Goal: Book appointment/travel/reservation

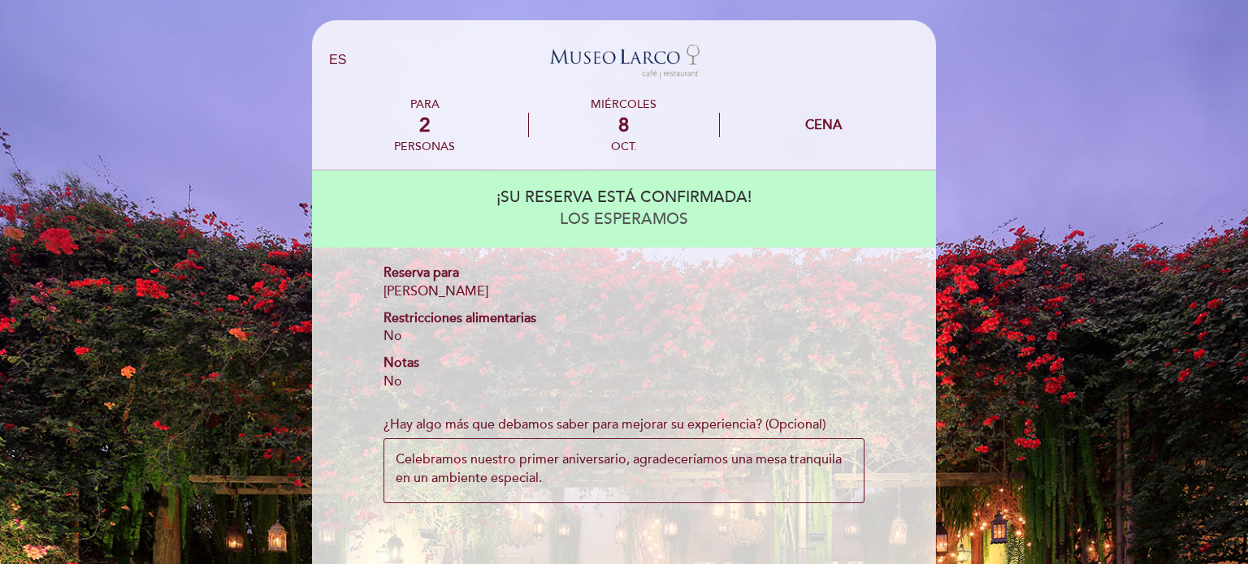
select select "es"
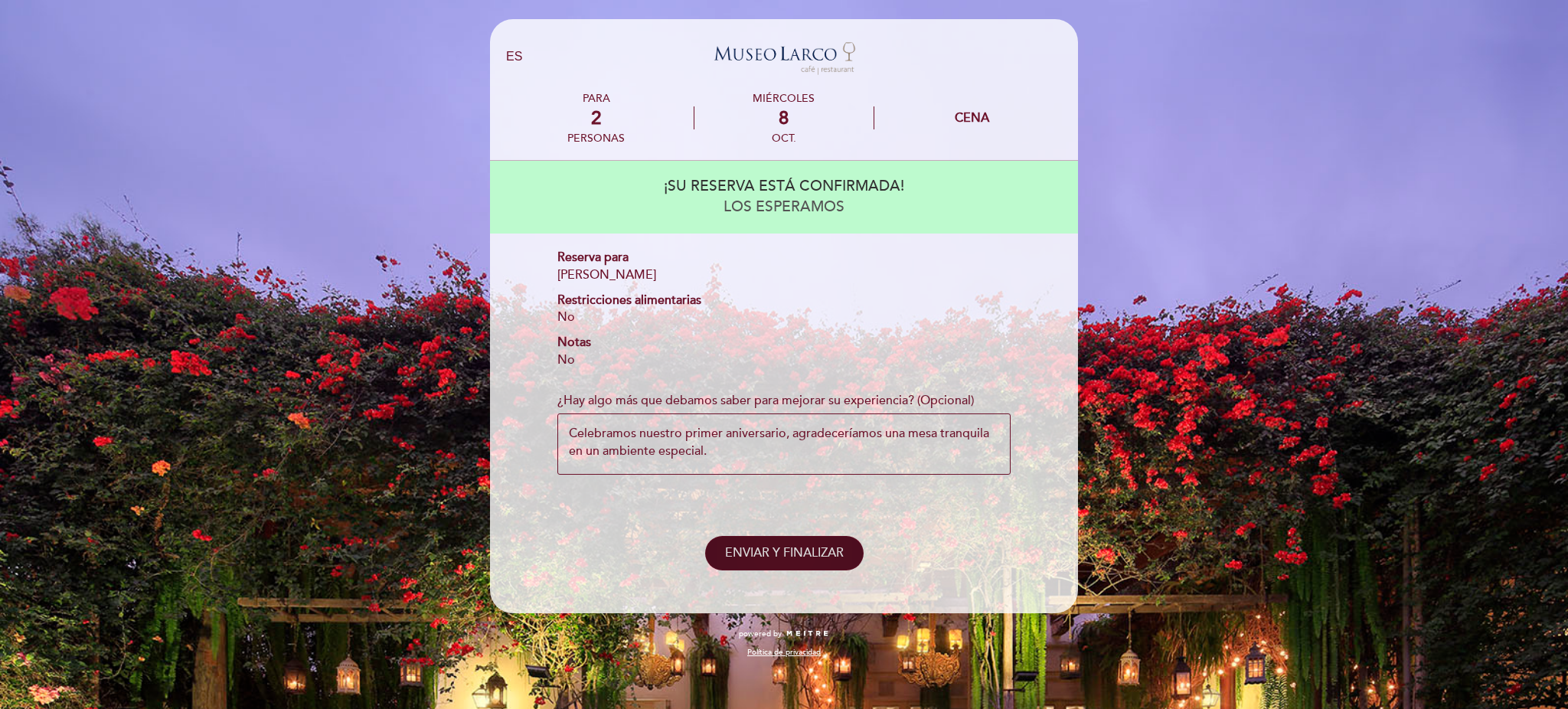
click at [818, 532] on span "ENVIAR Y FINALIZAR" at bounding box center [784, 552] width 119 height 15
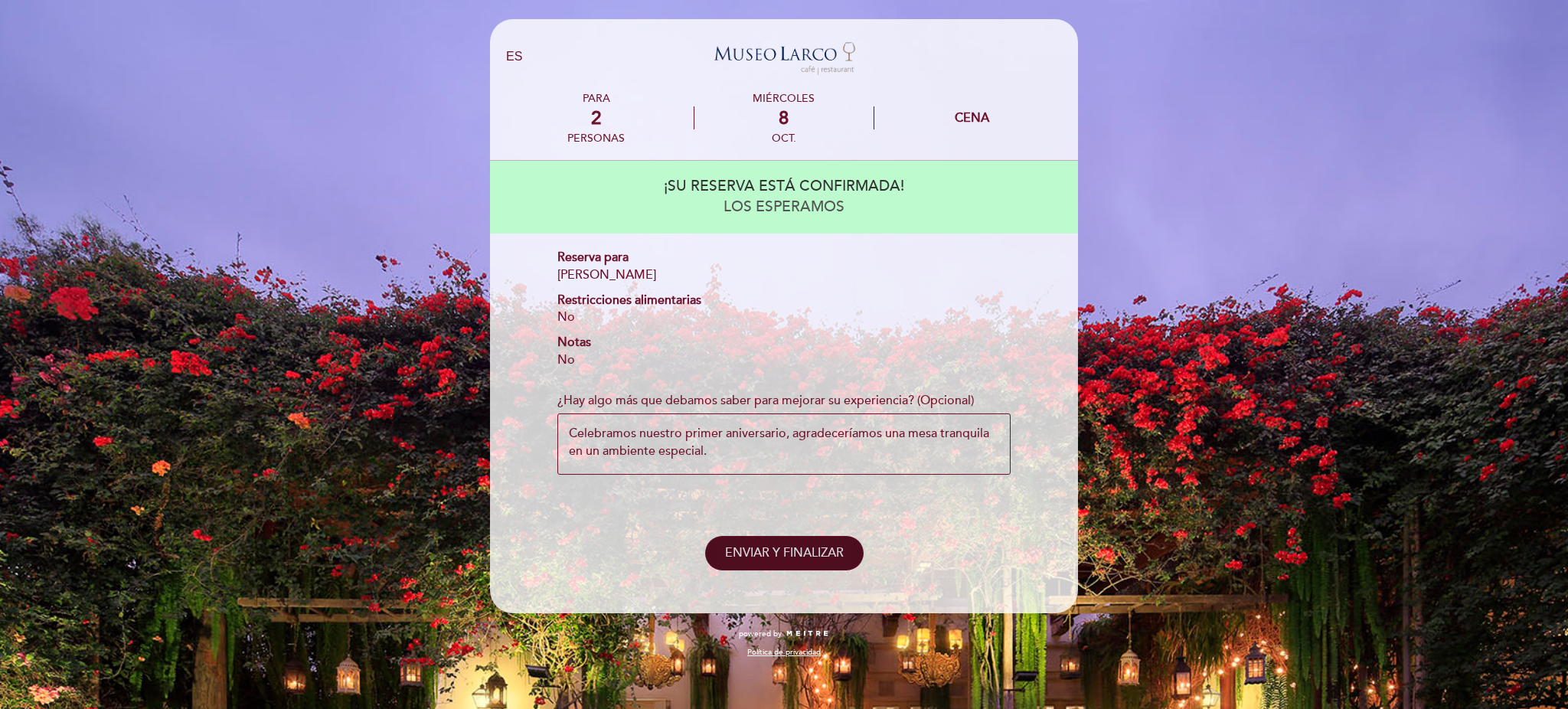
click at [818, 532] on span "ENVIAR Y FINALIZAR" at bounding box center [784, 552] width 119 height 15
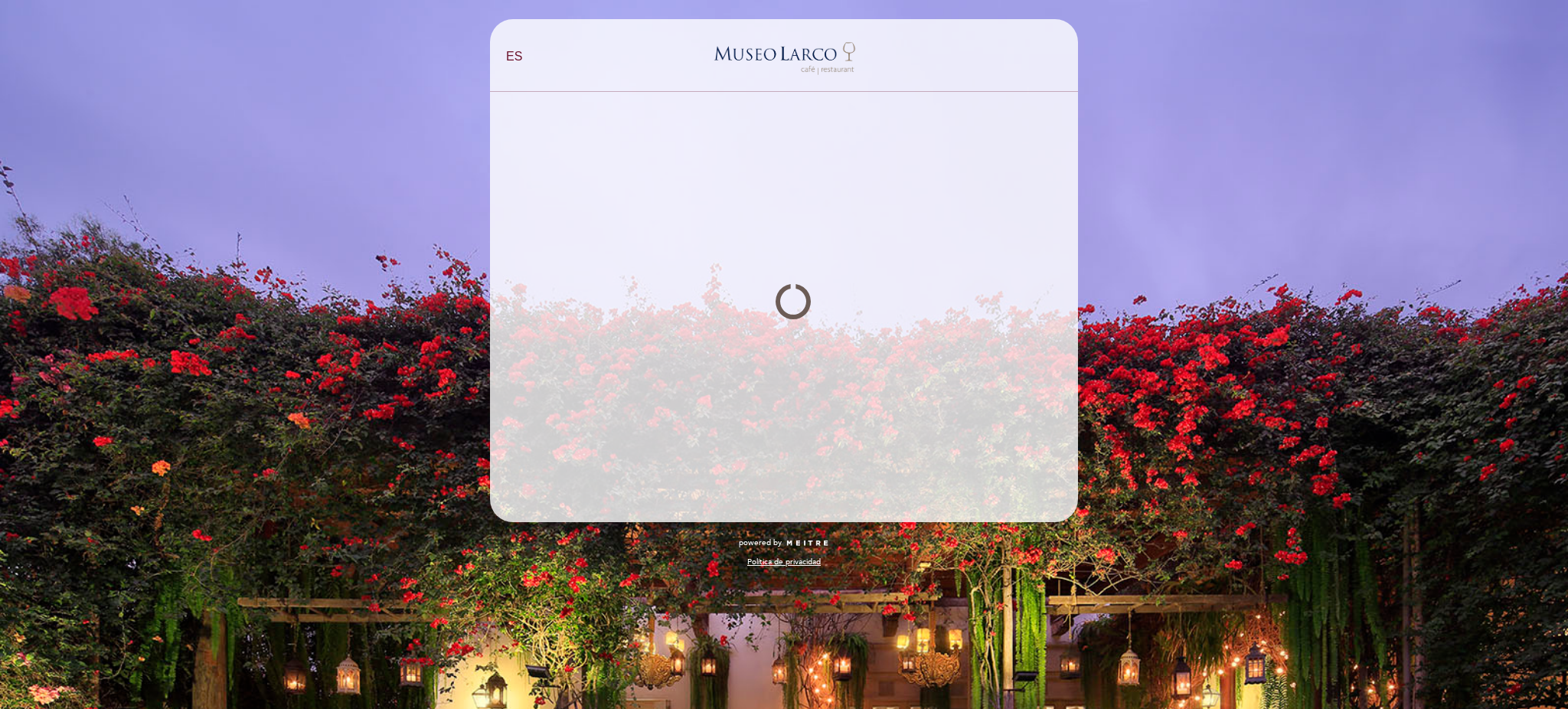
select select "es"
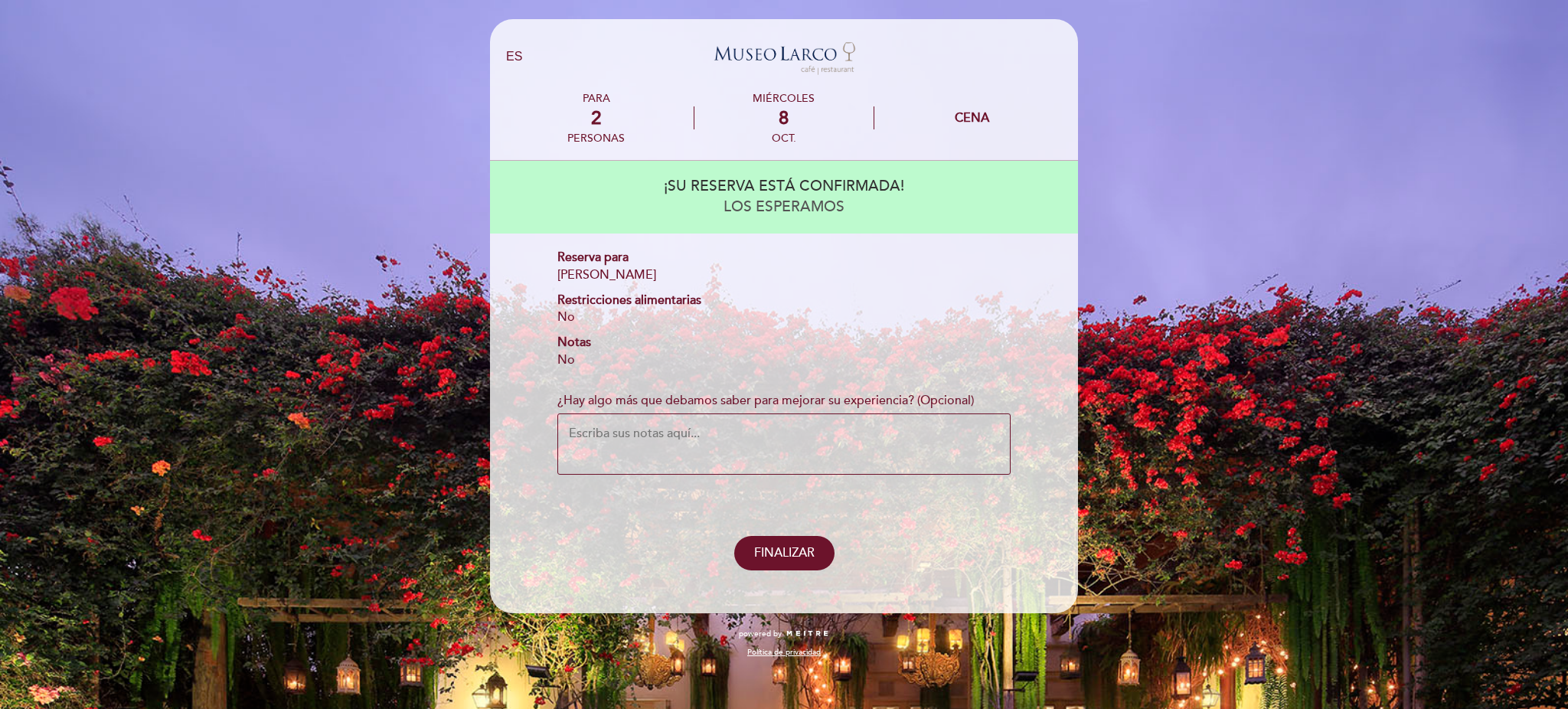
click at [867, 444] on textarea "¿Hay algo más que debamos saber para mejorar su experiencia? (Opcional)" at bounding box center [784, 444] width 454 height 61
paste textarea "Celebramos nuestro primer aniversario, agradeceríamos una mesa tranquila en un …"
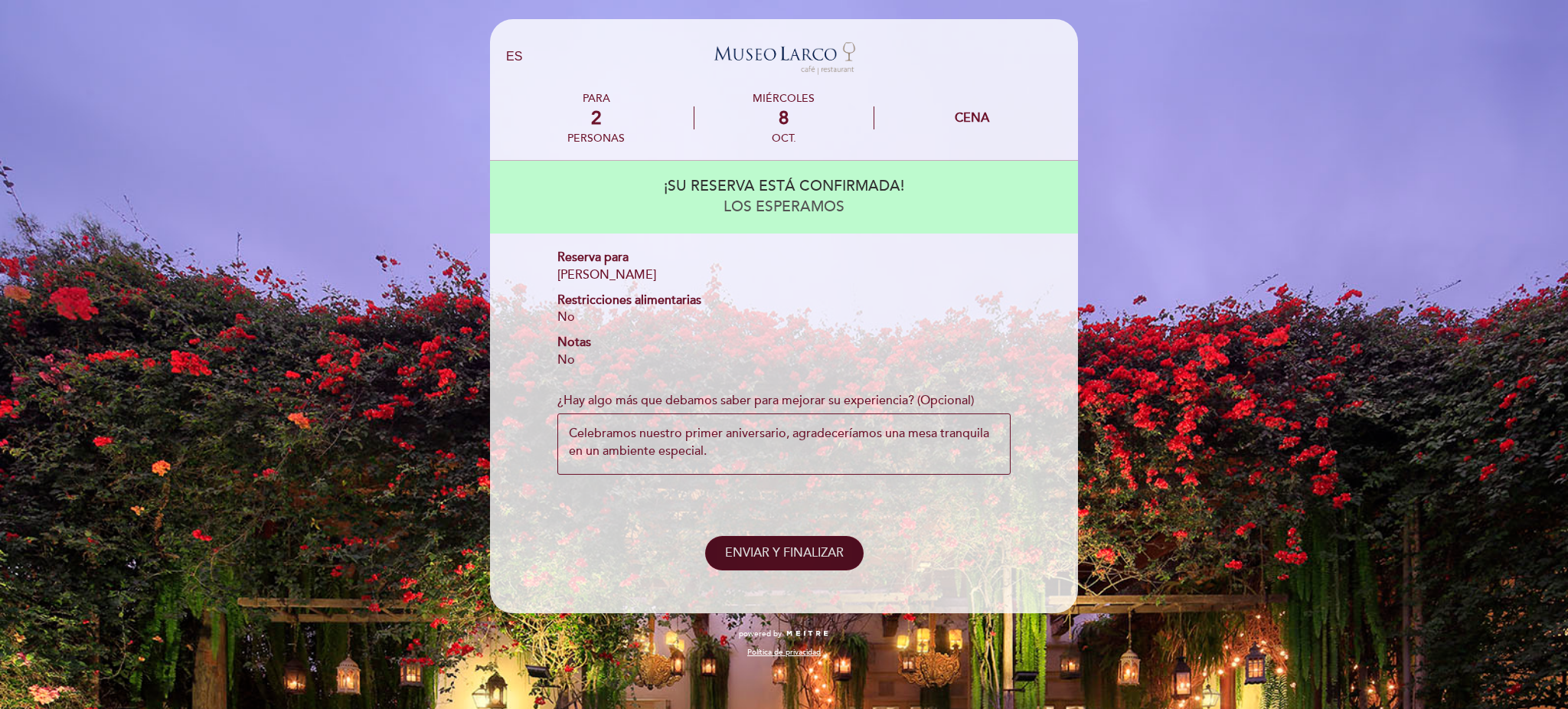
type textarea "Celebramos nuestro primer aniversario, agradeceríamos una mesa tranquila en un …"
click at [756, 552] on span "ENVIAR Y FINALIZAR" at bounding box center [784, 552] width 119 height 15
click at [840, 556] on span "ENVIAR Y FINALIZAR" at bounding box center [784, 552] width 119 height 15
click at [783, 554] on span "ENVIAR Y FINALIZAR" at bounding box center [784, 552] width 119 height 15
click at [801, 561] on button "ENVIAR Y FINALIZAR" at bounding box center [784, 553] width 158 height 35
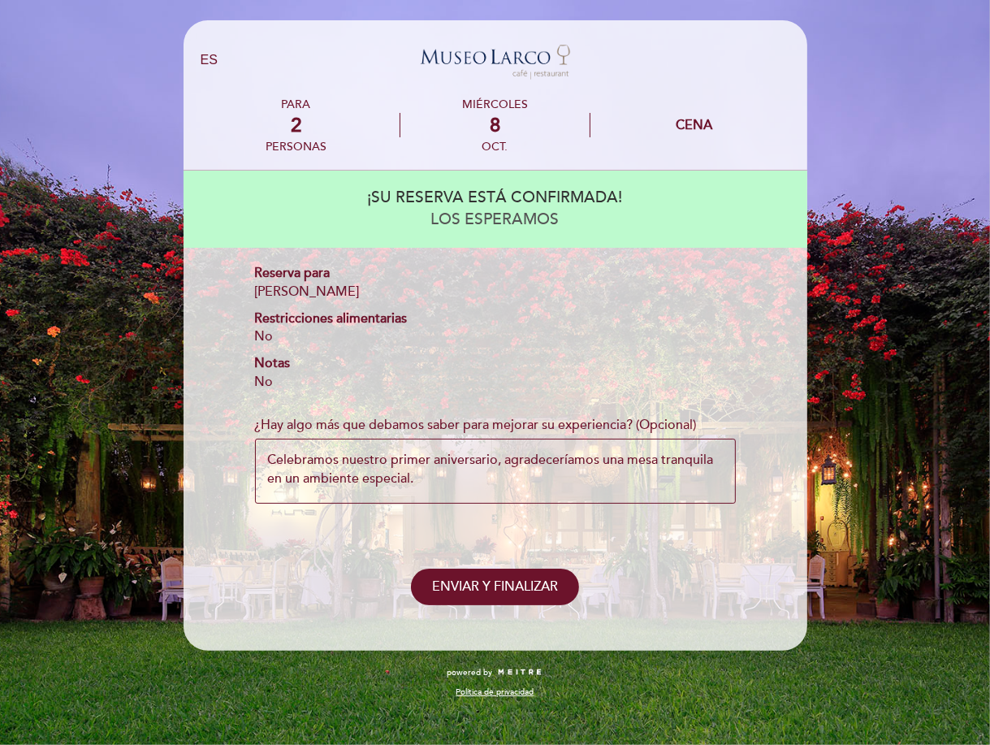
drag, startPoint x: 538, startPoint y: 507, endPoint x: 530, endPoint y: 500, distance: 10.4
click at [534, 506] on div "¡SU RESERVA ESTÁ CONFIRMADA! LOS ESPERAMOS Reserva para Felipe Caceres Martinez…" at bounding box center [495, 388] width 601 height 435
click at [529, 497] on textarea "Celebramos nuestro primer aniversario, agradeceríamos una mesa tranquila en un …" at bounding box center [495, 471] width 481 height 65
click at [521, 583] on span "ENVIAR Y FINALIZAR" at bounding box center [495, 586] width 126 height 16
select select "es"
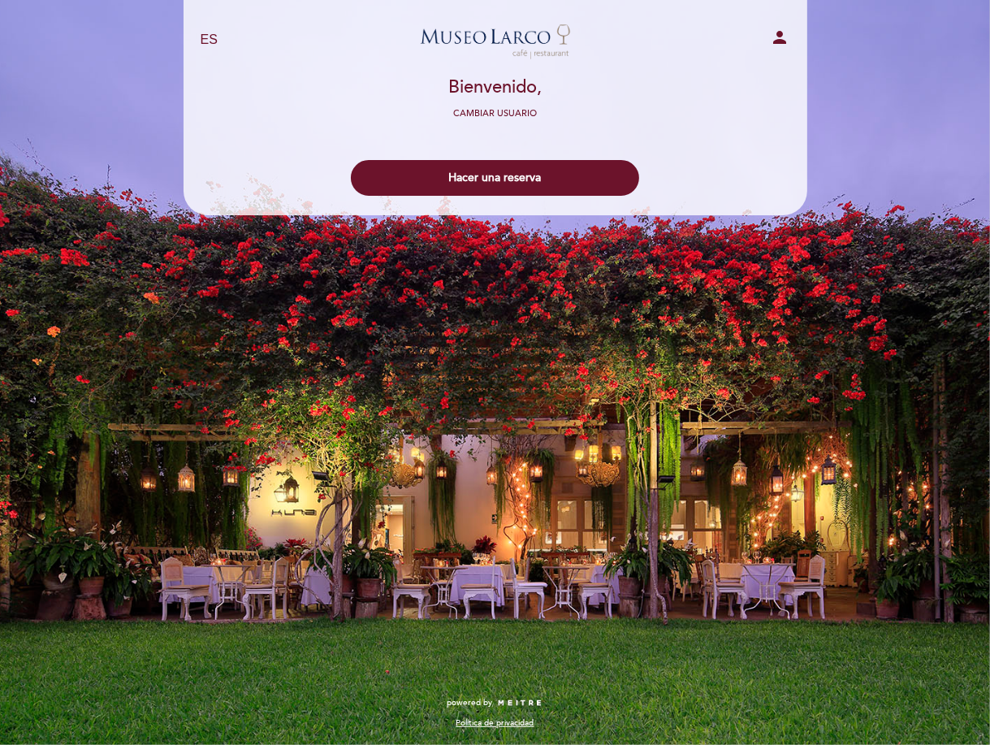
drag, startPoint x: 521, startPoint y: 583, endPoint x: 508, endPoint y: 225, distance: 358.4
click at [508, 225] on div "EN ES PT Museo Larco Café - Restaurant person Bienvenido Bienvenido, Cambiar us…" at bounding box center [495, 372] width 990 height 745
